Goal: Communication & Community: Share content

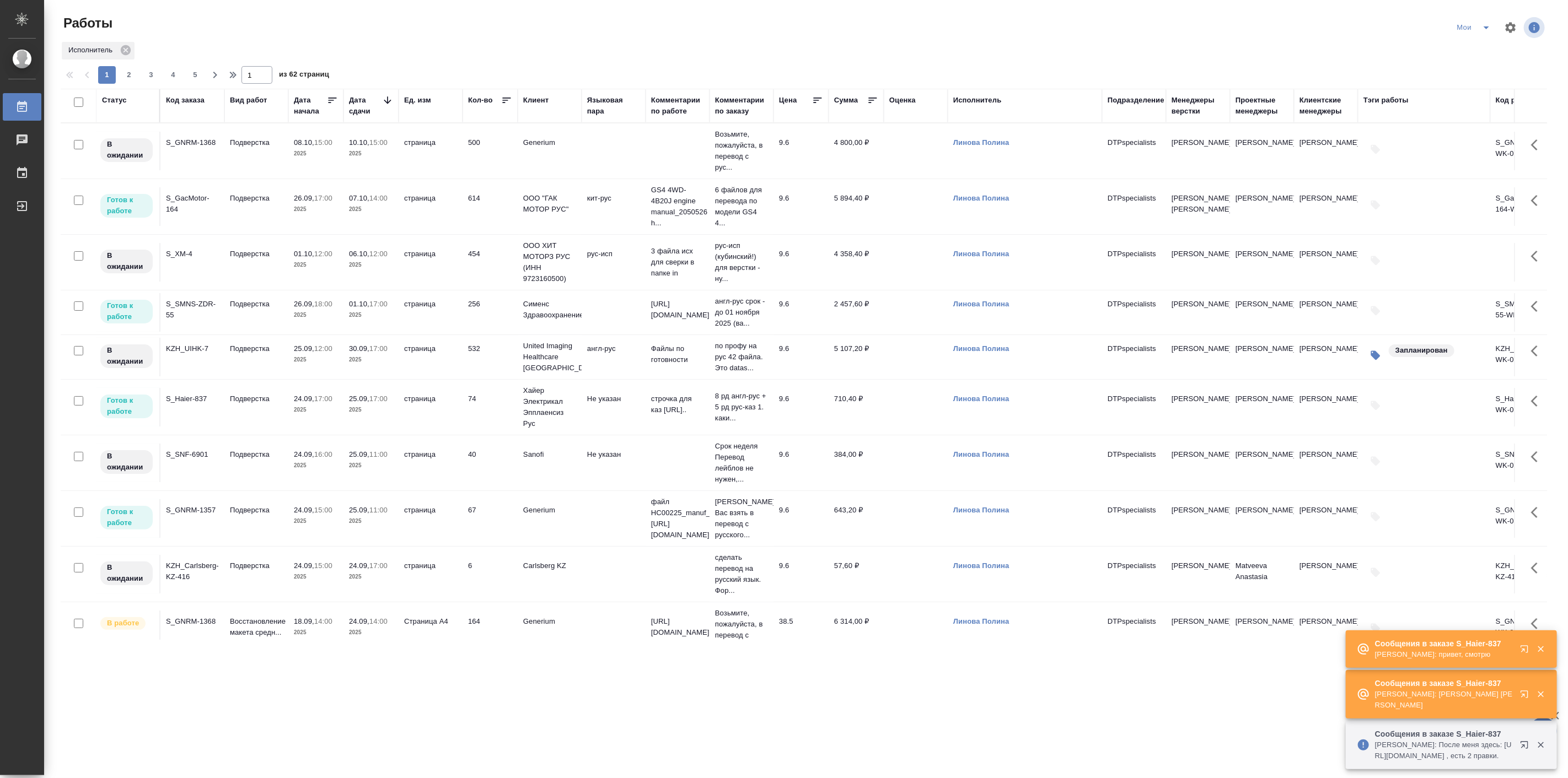
scroll to position [306, 0]
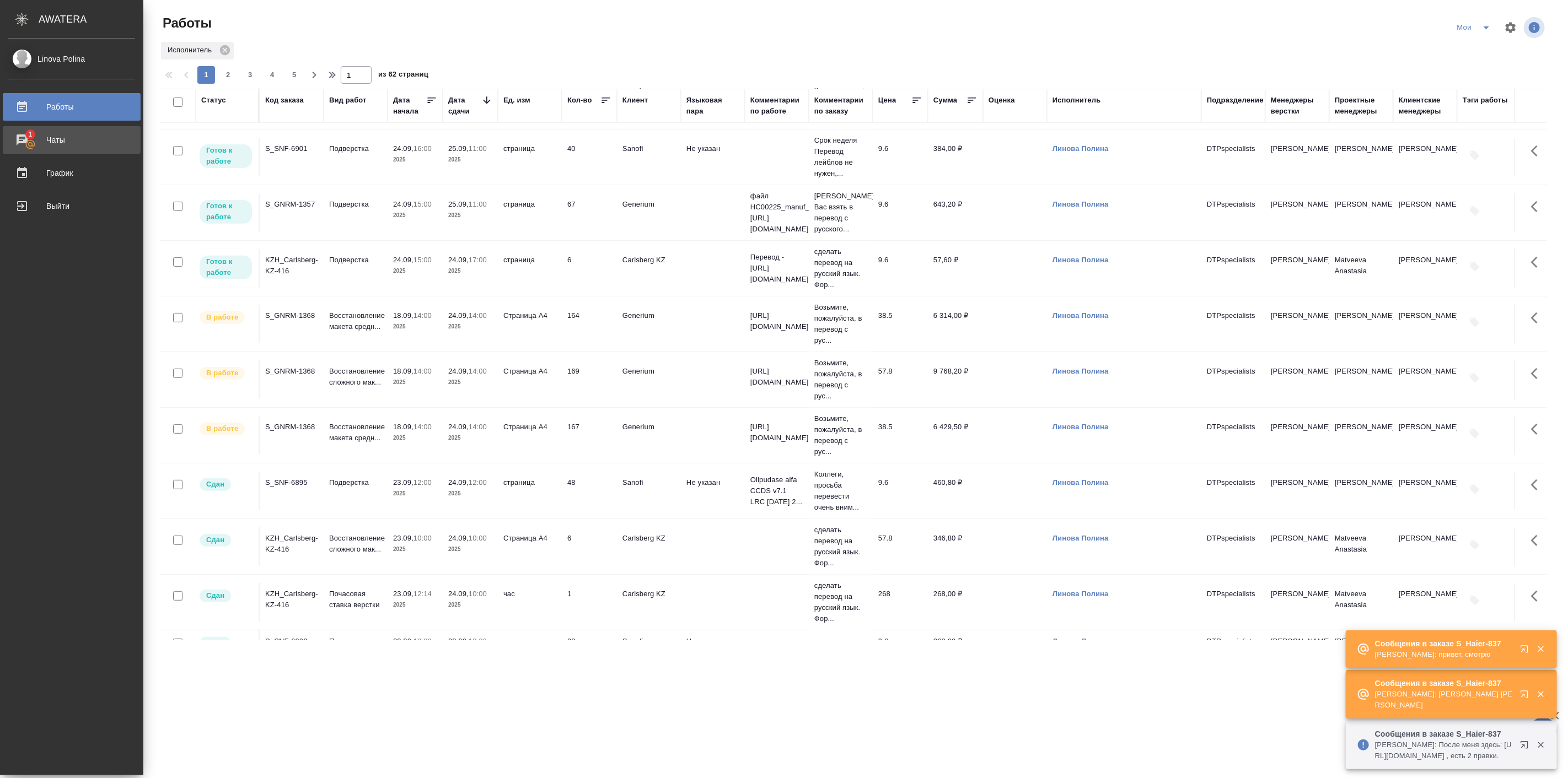
click at [29, 141] on div "Чаты" at bounding box center [71, 139] width 127 height 16
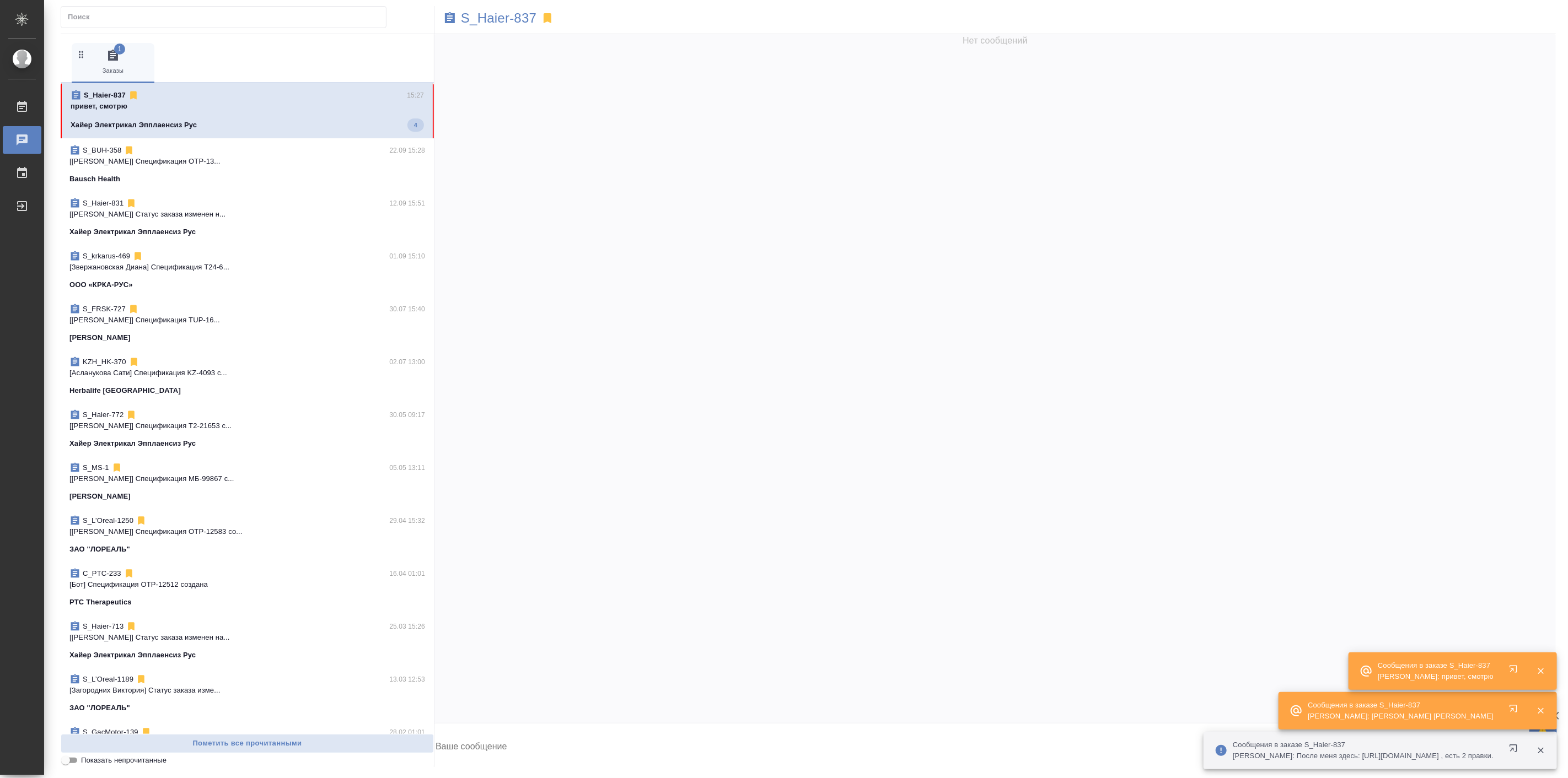
scroll to position [30210, 0]
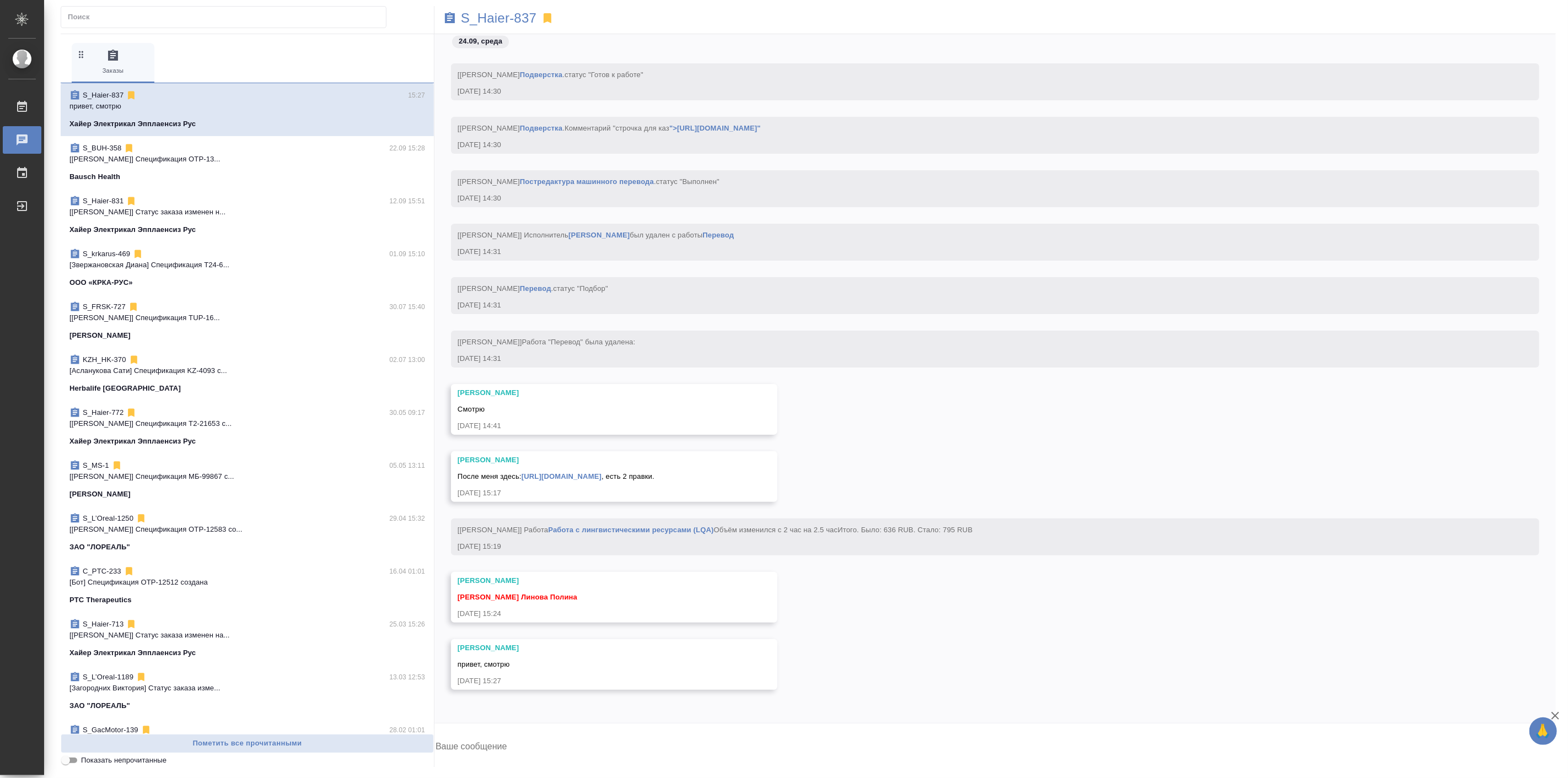
click at [572, 471] on div "[PERSON_NAME] После меня здесь: [URL][DOMAIN_NAME] , есть 2 правки. [DATE] 15:17" at bounding box center [598, 477] width 281 height 44
click at [574, 472] on link "[URL][DOMAIN_NAME]" at bounding box center [561, 476] width 80 height 9
click at [541, 748] on textarea at bounding box center [995, 747] width 1121 height 37
paste textarea "[URL][DOMAIN_NAME]"
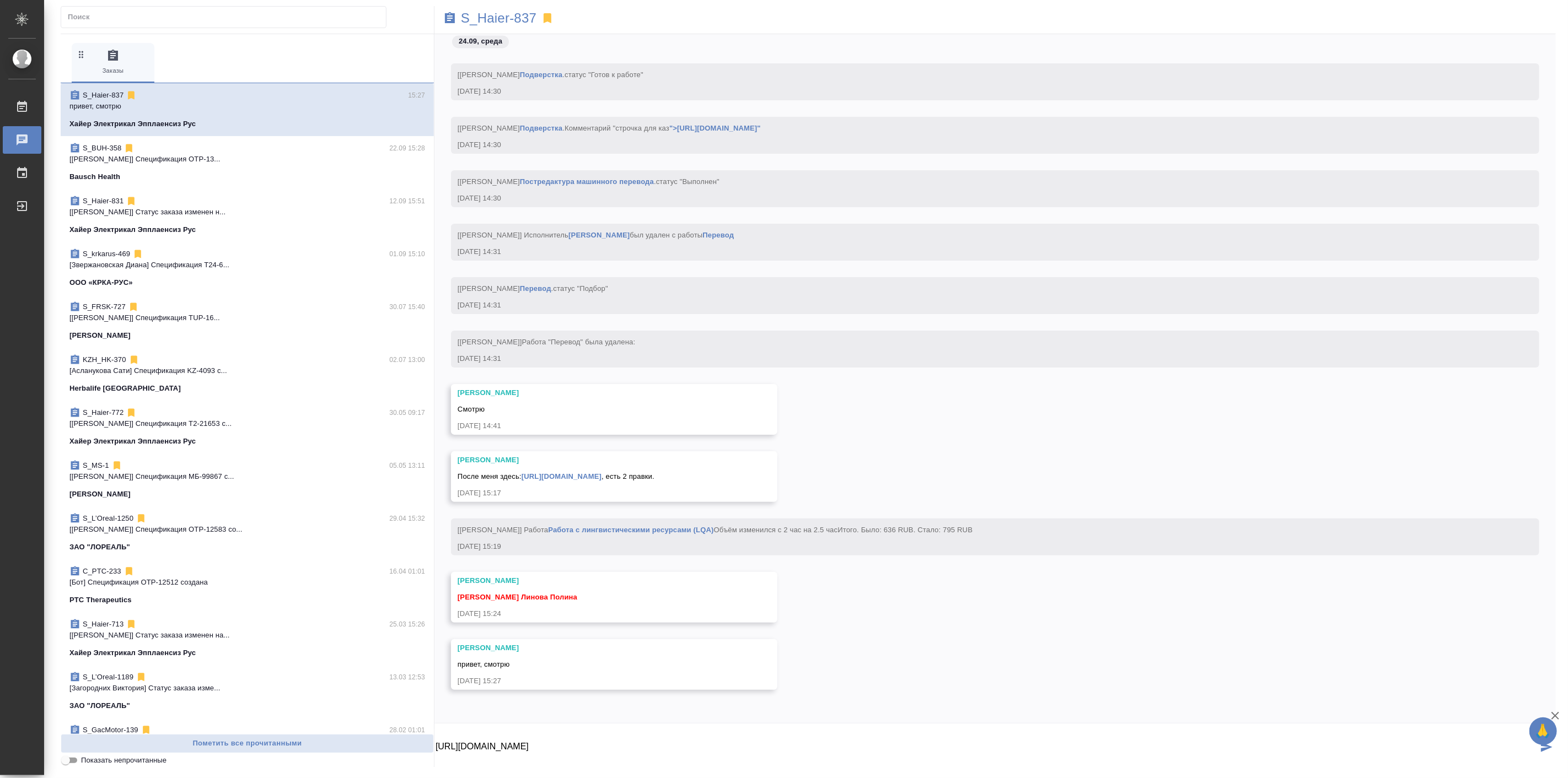
type textarea "[URL][DOMAIN_NAME]"
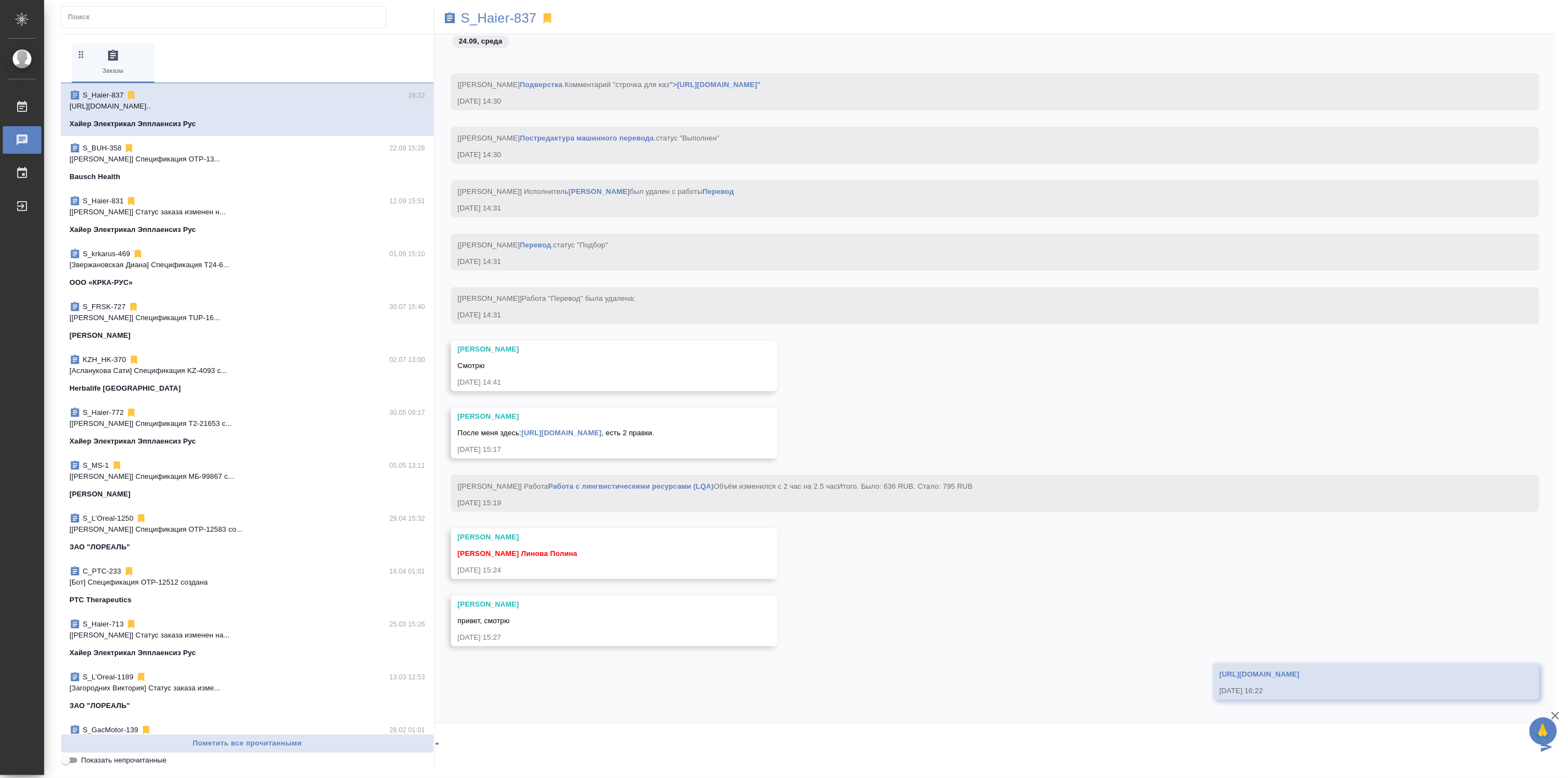
scroll to position [30285, 0]
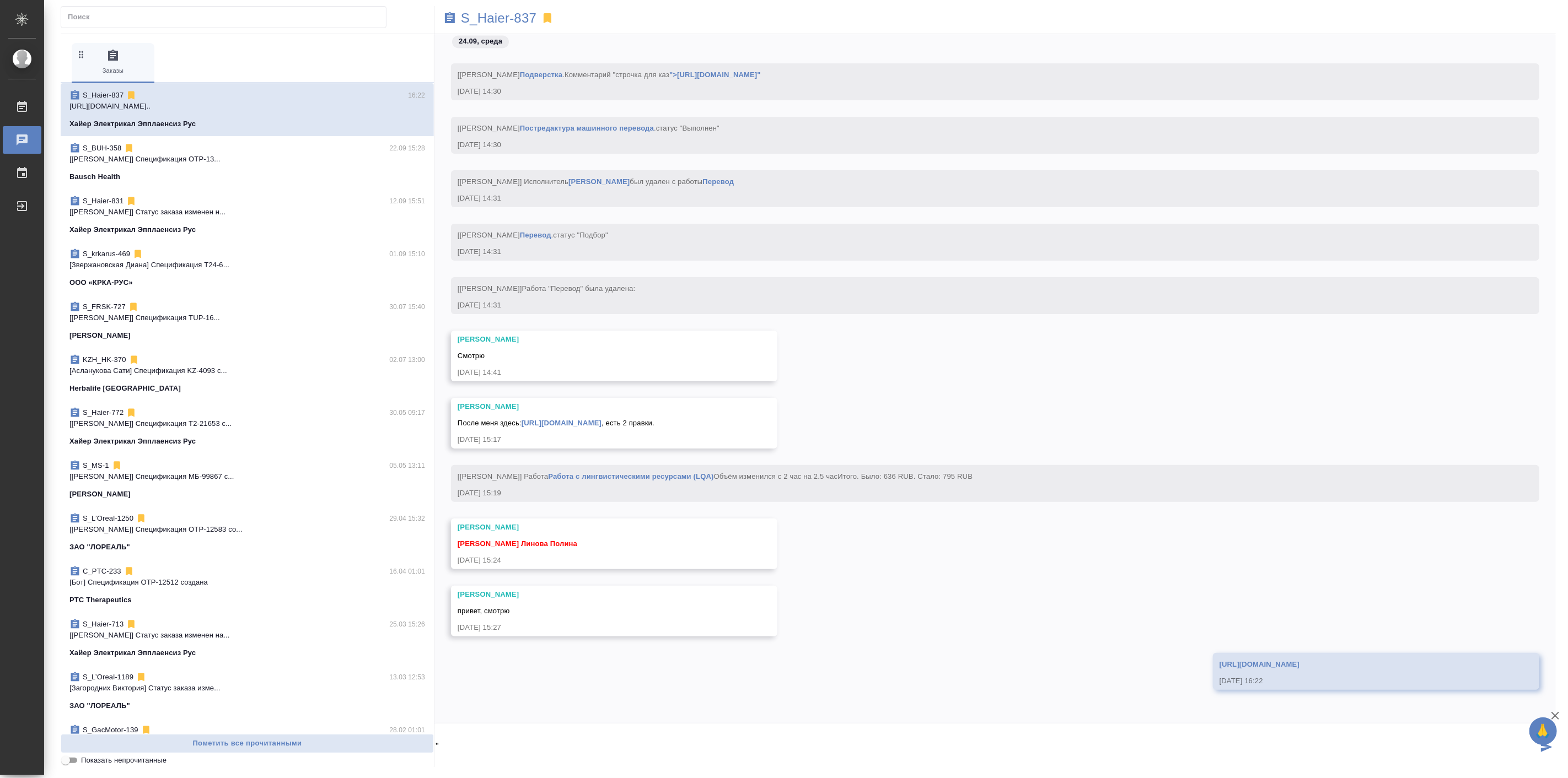
type textarea """
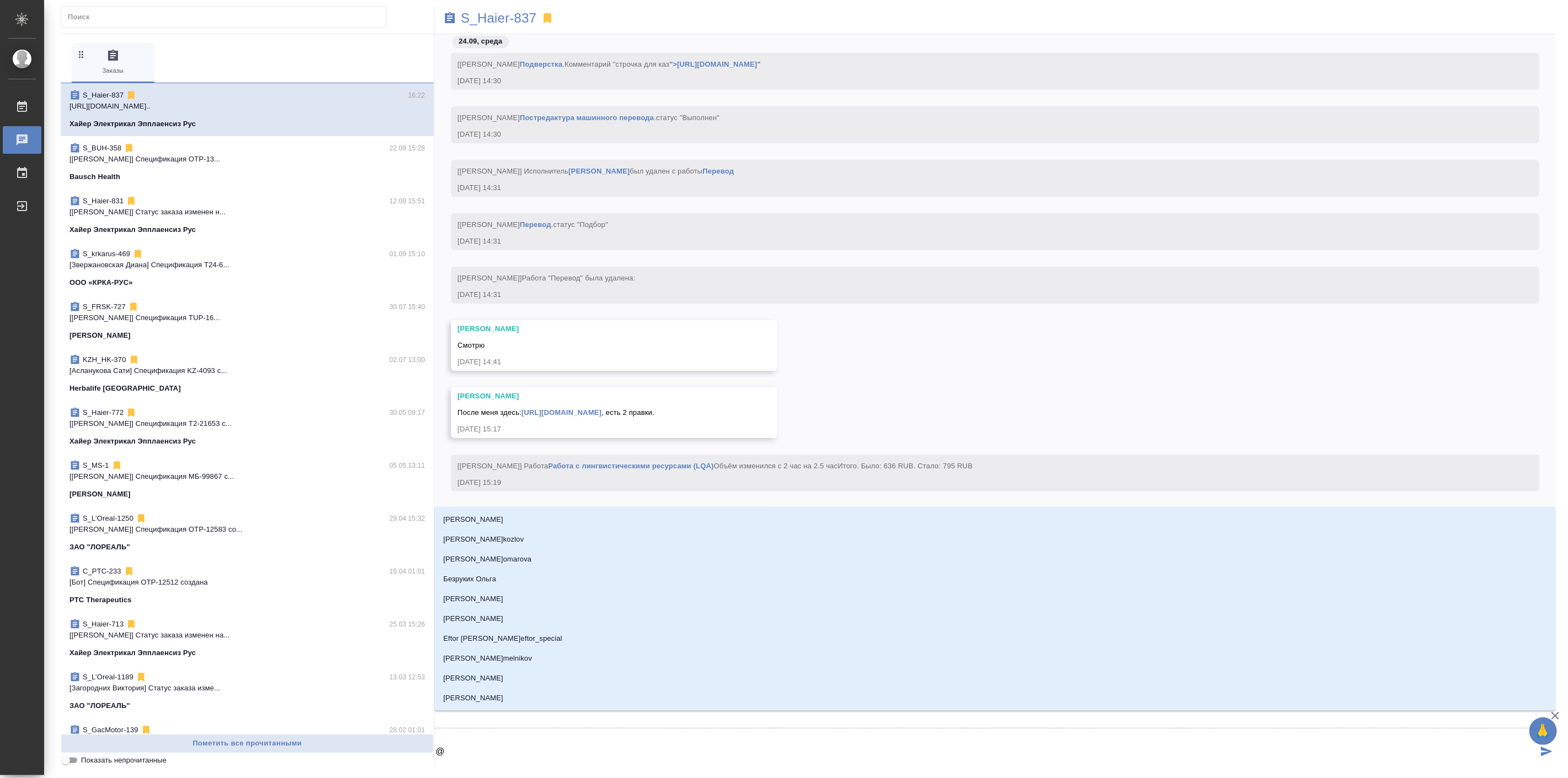
type textarea "@б"
type input "б"
type textarea "@бе"
type input "бе"
type textarea "@бел"
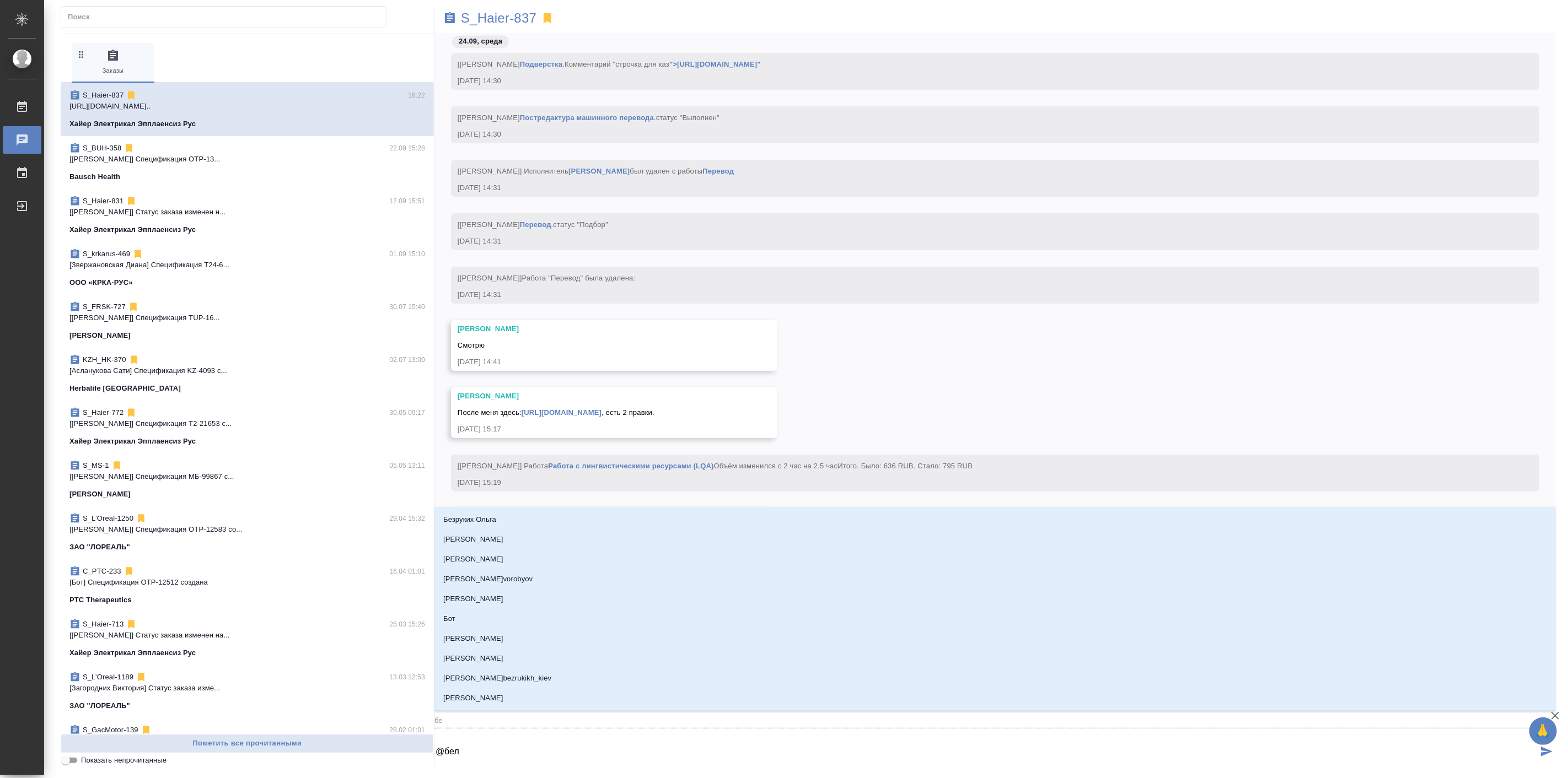
type input "бел"
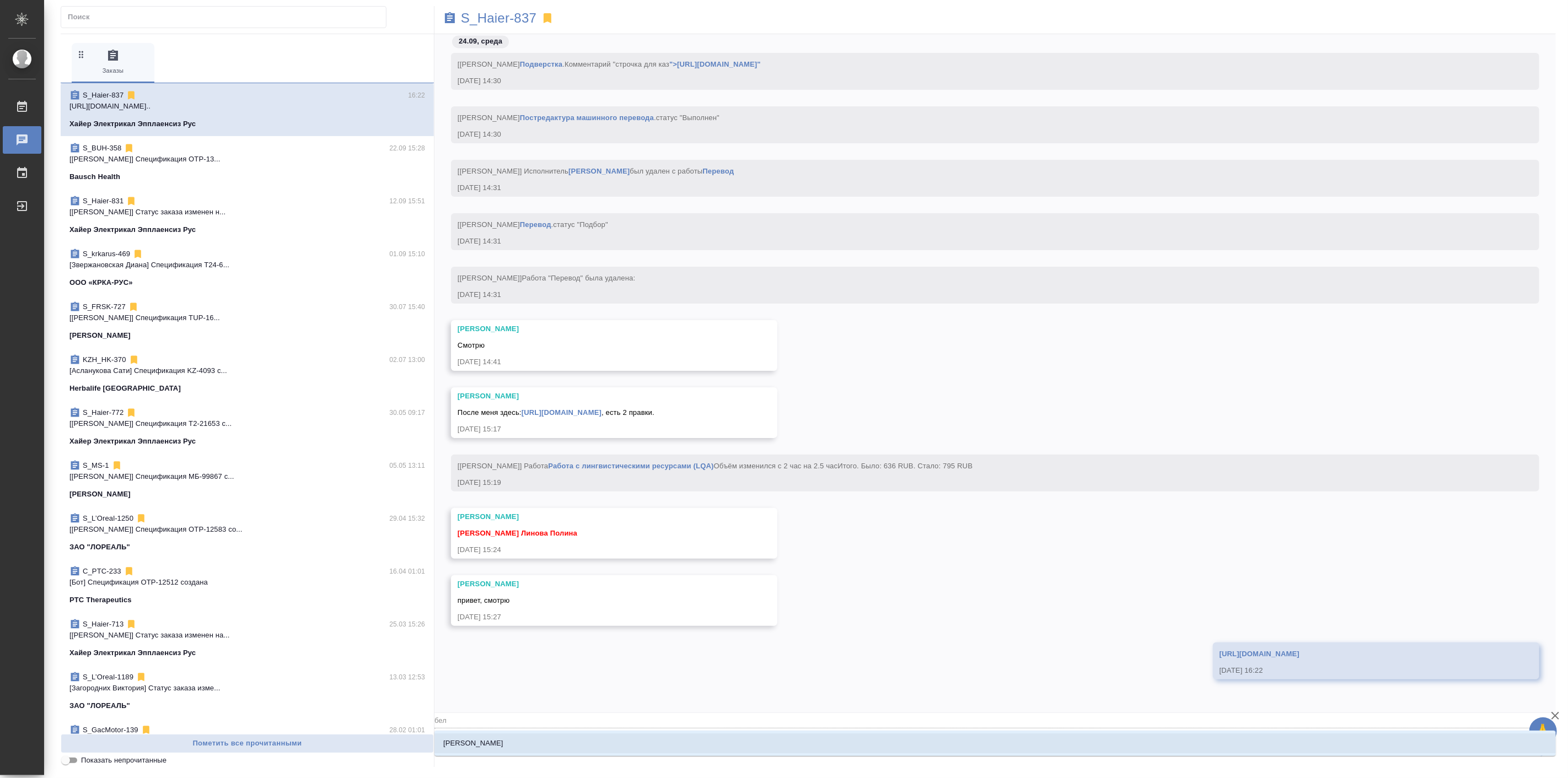
type textarea "@беля"
type input "беля"
type textarea "@беляк"
type input "беляк"
type textarea "@беляко"
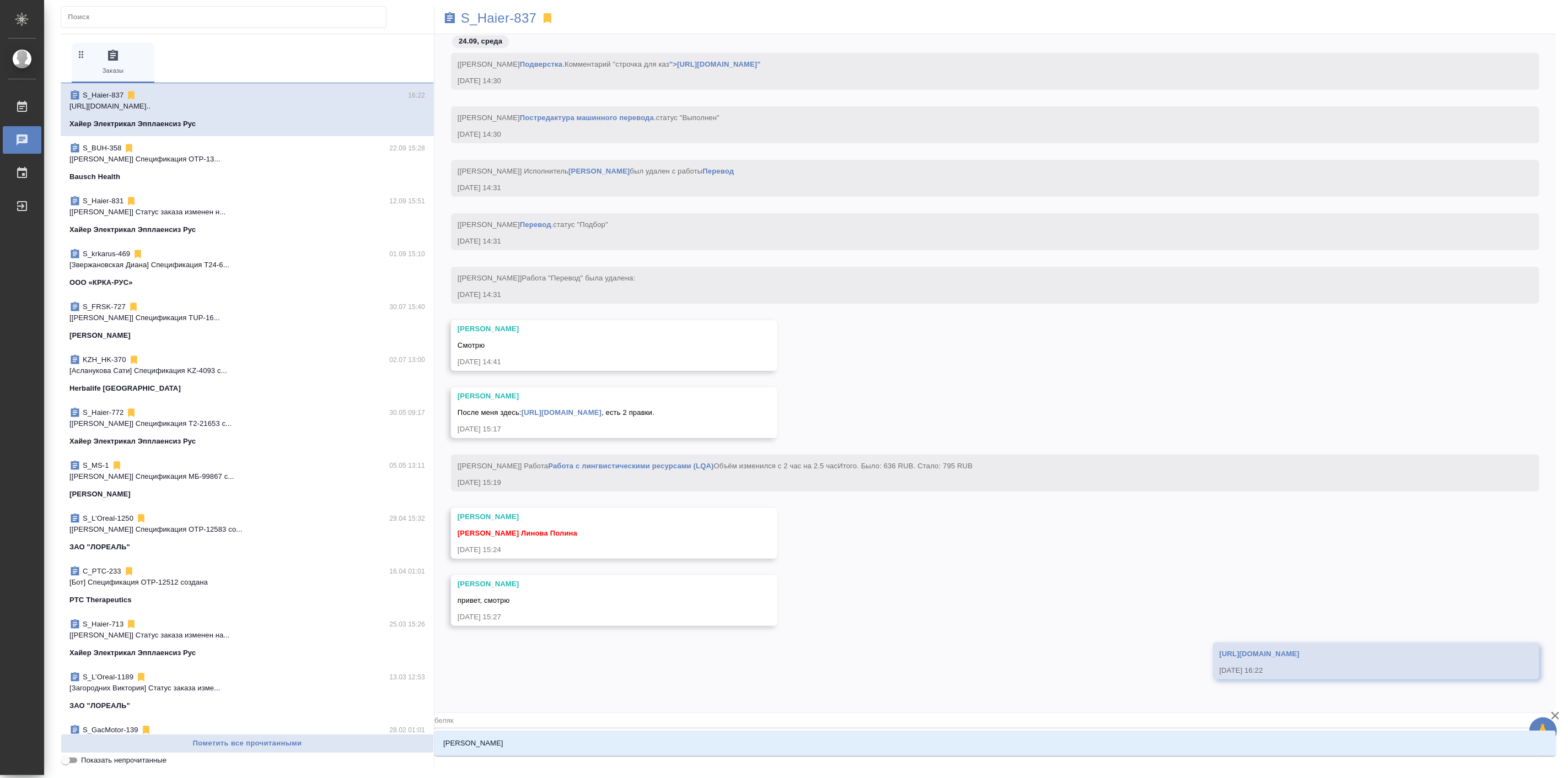
type input "беляко"
click at [564, 739] on li "[PERSON_NAME]" at bounding box center [995, 743] width 1121 height 20
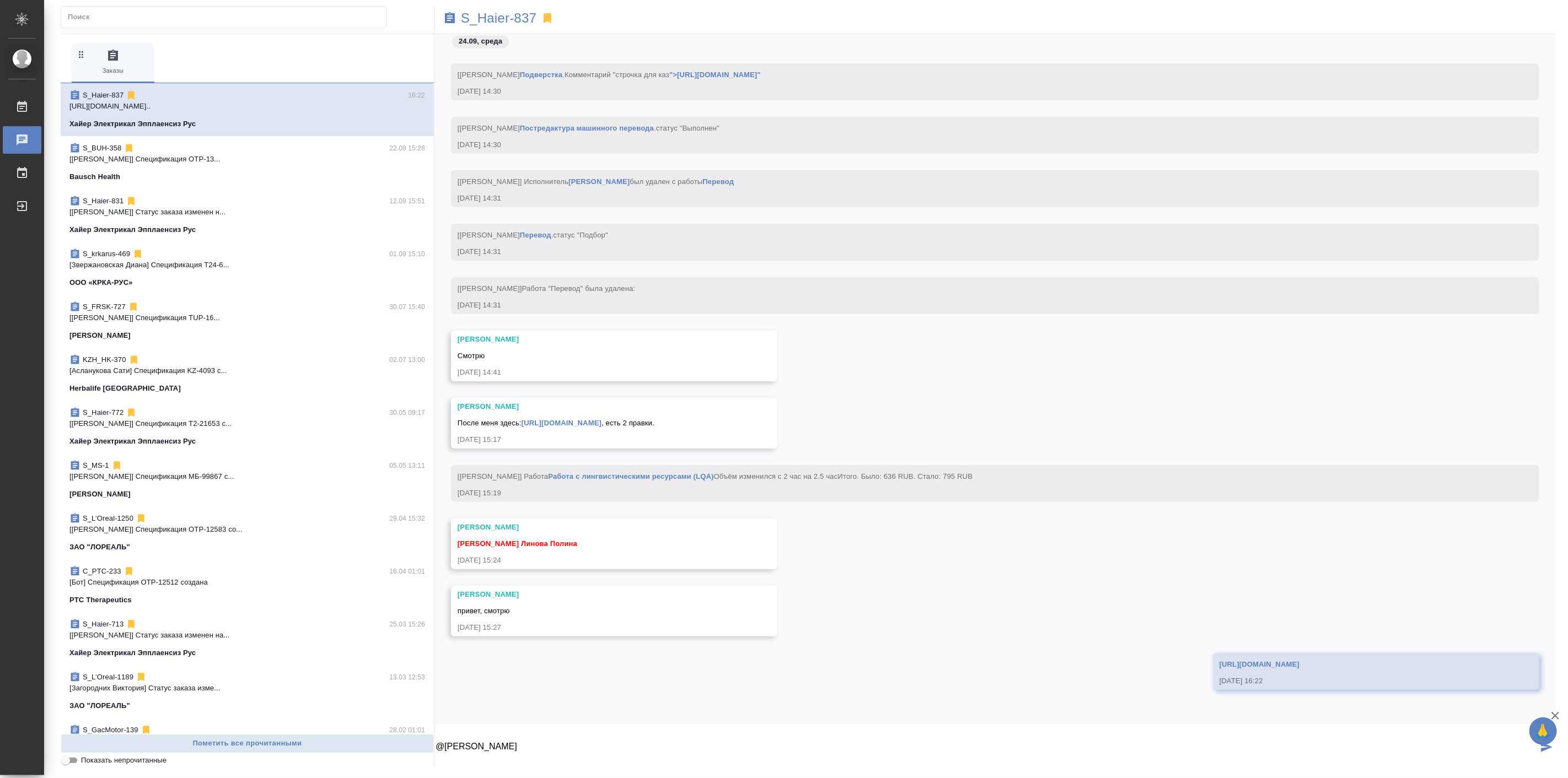
type textarea "@[PERSON_NAME]"
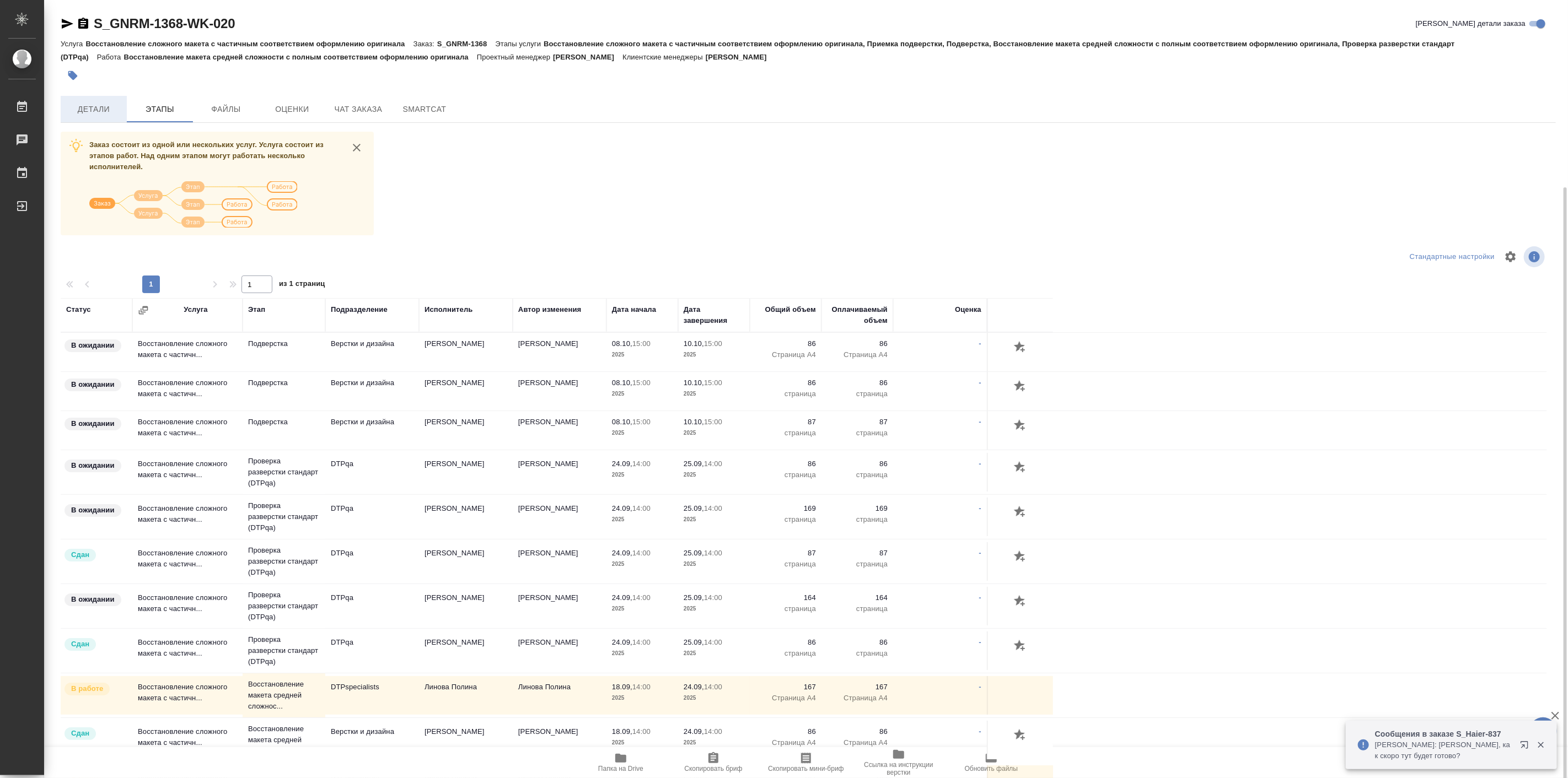
scroll to position [204, 0]
